Goal: Unclear

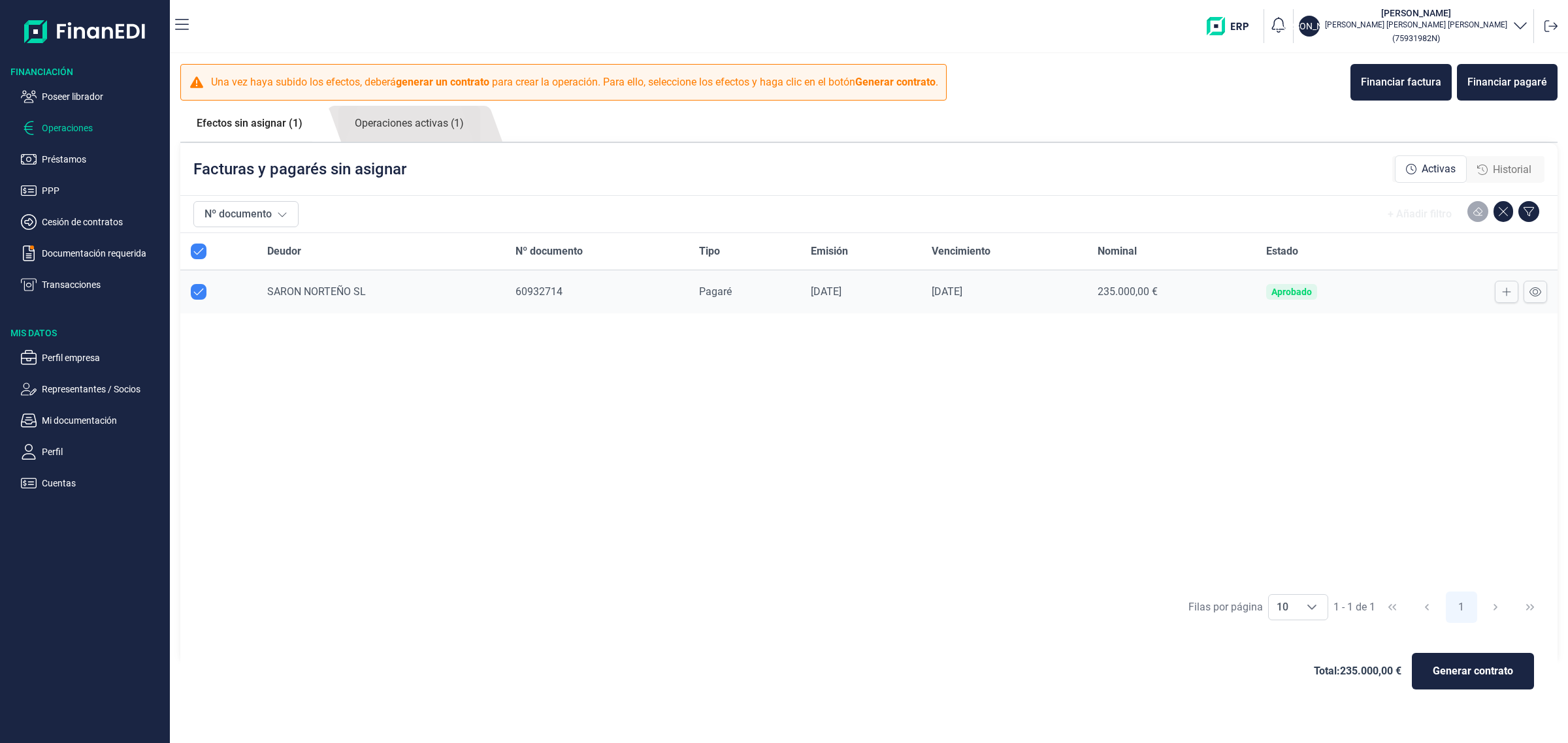
click at [534, 382] on div "Deudor Nº documento Tipo Emisión Vencimiento Nominal Estado SARON NORTEÑO SL 60…" at bounding box center [869, 409] width 1377 height 352
click at [914, 418] on div "Deudor Nº documento Tipo Emisión Vencimiento Nominal Estado SARON NORTEÑO SL 60…" at bounding box center [869, 409] width 1377 height 352
click at [1062, 604] on div "Filas por página 10 10 10 1 - 1 de 1 1" at bounding box center [869, 607] width 1377 height 45
click at [1036, 477] on div "Deudor Nº documento Tipo Emisión Vencimiento Nominal Estado SARON NORTEÑO SL 60…" at bounding box center [869, 409] width 1377 height 352
click at [1095, 467] on div "Deudor Nº documento Tipo Emisión Vencimiento Nominal Estado SARON NORTEÑO SL 60…" at bounding box center [869, 409] width 1377 height 352
